Goal: Task Accomplishment & Management: Manage account settings

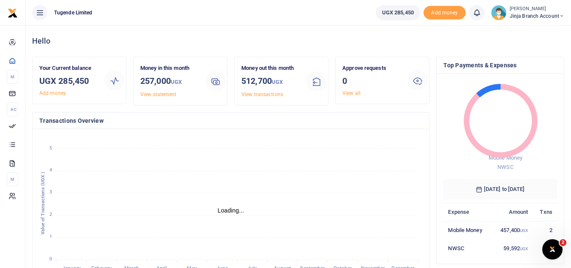
scroll to position [7, 7]
click at [355, 92] on link "View all" at bounding box center [351, 93] width 18 height 6
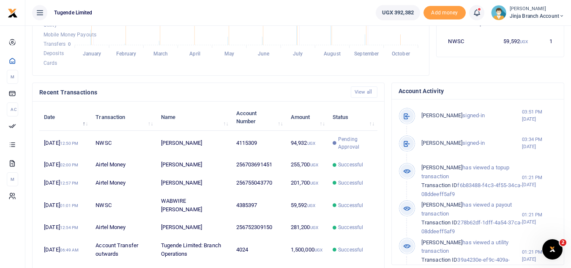
scroll to position [211, 0]
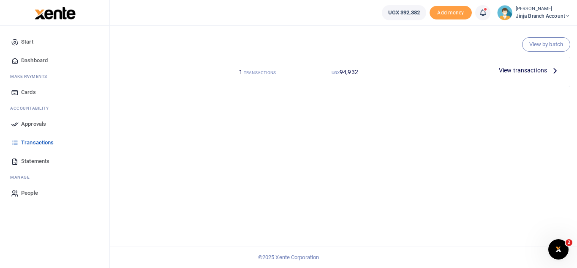
click at [38, 142] on span "Transactions" at bounding box center [37, 142] width 33 height 8
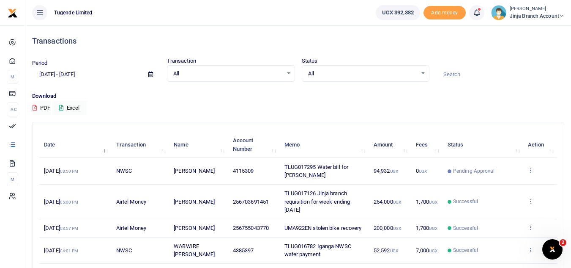
click at [529, 167] on icon at bounding box center [530, 170] width 5 height 6
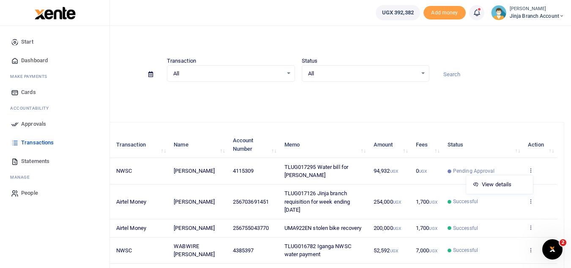
click at [34, 59] on span "Dashboard" at bounding box center [34, 60] width 27 height 8
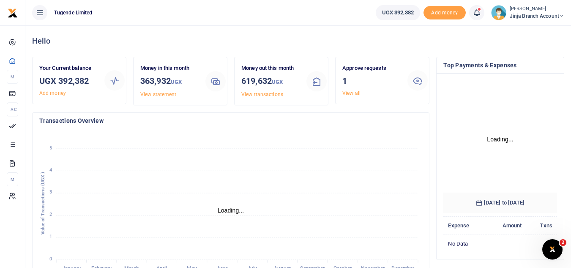
click at [357, 93] on div at bounding box center [285, 134] width 571 height 268
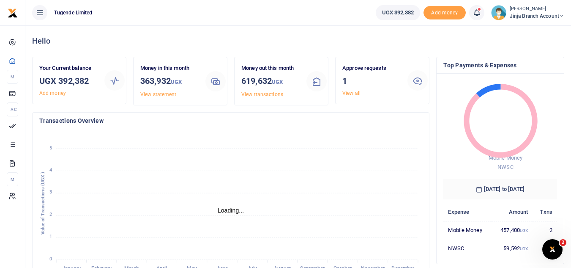
scroll to position [7, 7]
click at [360, 92] on link "View all" at bounding box center [351, 93] width 18 height 6
click at [350, 92] on link "View all" at bounding box center [351, 93] width 18 height 6
click at [355, 90] on link "View all" at bounding box center [351, 93] width 18 height 6
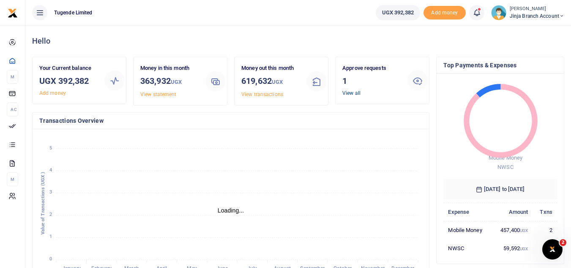
click at [358, 92] on link "View all" at bounding box center [351, 93] width 18 height 6
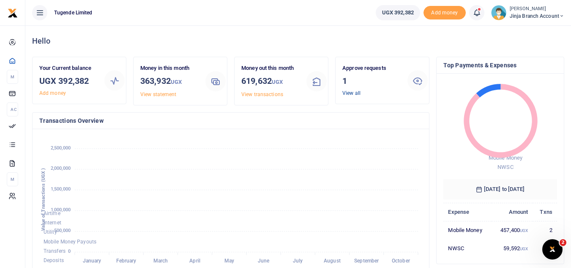
click at [358, 92] on link "View all" at bounding box center [351, 93] width 18 height 6
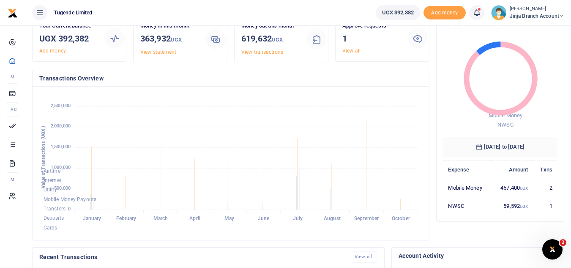
scroll to position [0, 0]
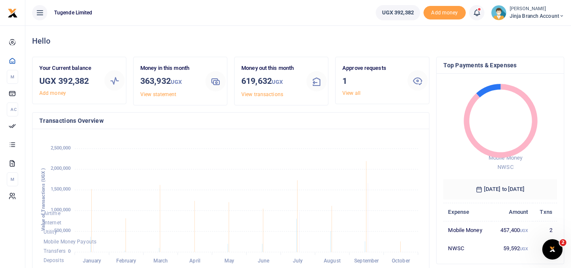
click at [418, 80] on icon at bounding box center [418, 80] width 10 height 10
click at [352, 92] on link "View all" at bounding box center [351, 93] width 18 height 6
click at [347, 90] on link "View all" at bounding box center [351, 93] width 18 height 6
click at [348, 90] on link "View all" at bounding box center [351, 93] width 18 height 6
click at [351, 90] on link "View all" at bounding box center [351, 93] width 18 height 6
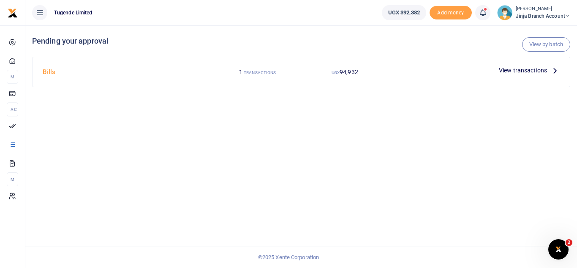
click at [553, 69] on icon at bounding box center [555, 70] width 9 height 9
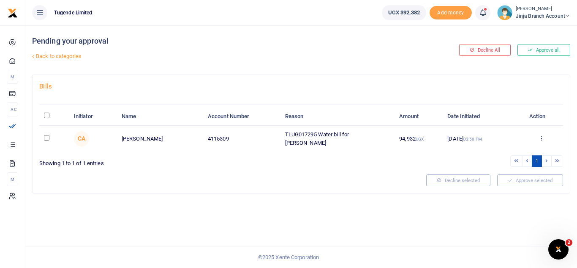
click at [538, 137] on div "Approve Decline Details" at bounding box center [542, 138] width 34 height 8
click at [541, 135] on icon at bounding box center [541, 138] width 5 height 6
click at [511, 151] on link "Approve" at bounding box center [510, 151] width 67 height 12
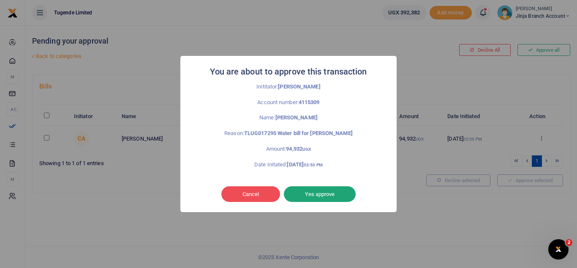
click at [320, 194] on button "Yes approve" at bounding box center [320, 194] width 72 height 16
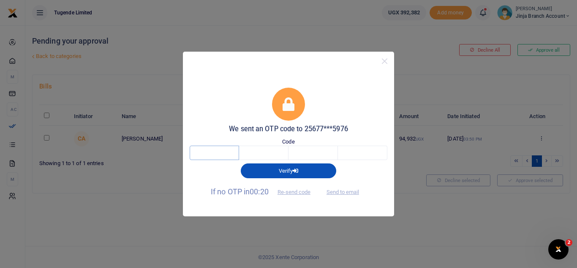
click at [204, 151] on input "text" at bounding box center [214, 152] width 49 height 14
type input "7"
type input "6"
type input "1"
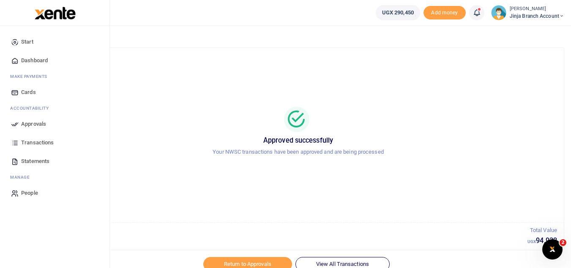
click at [40, 61] on span "Dashboard" at bounding box center [34, 60] width 27 height 8
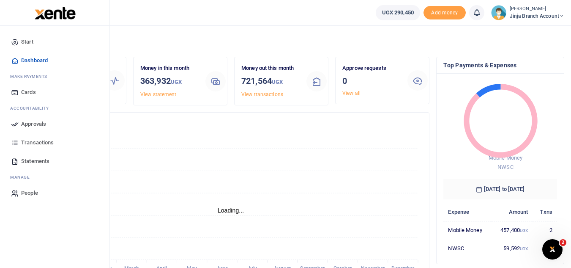
scroll to position [7, 7]
click at [53, 142] on span "Transactions" at bounding box center [37, 142] width 33 height 8
